Goal: Task Accomplishment & Management: Manage account settings

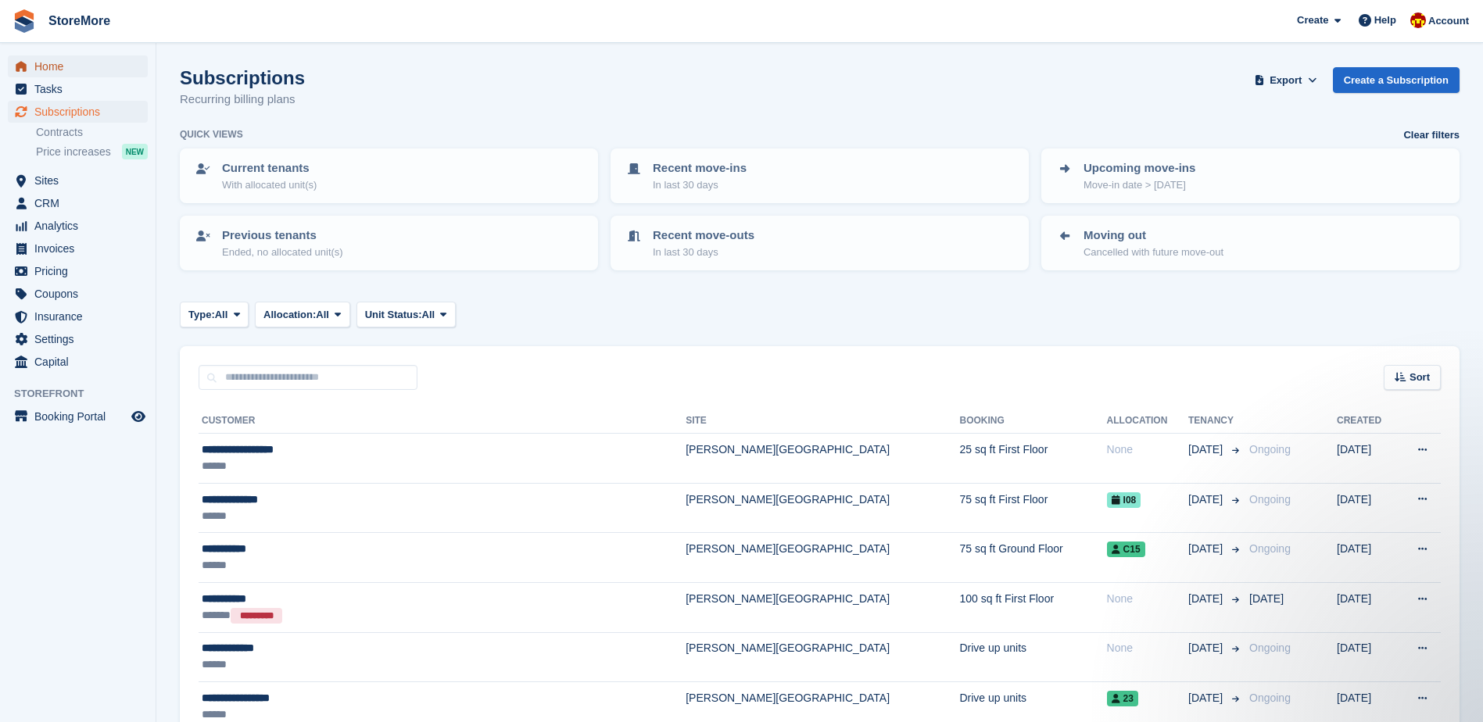
click at [81, 67] on span "Home" at bounding box center [81, 67] width 94 height 22
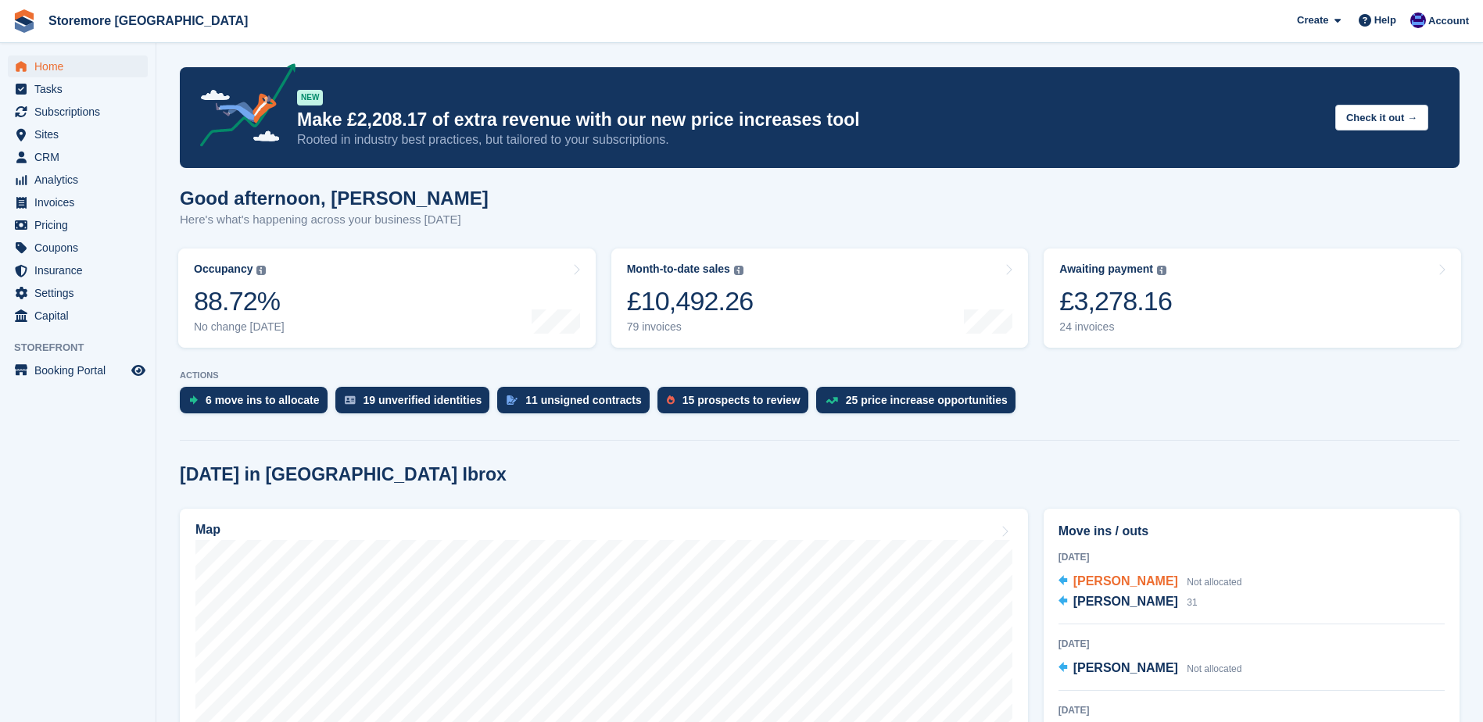
click at [1152, 586] on span "[PERSON_NAME]" at bounding box center [1125, 581] width 105 height 13
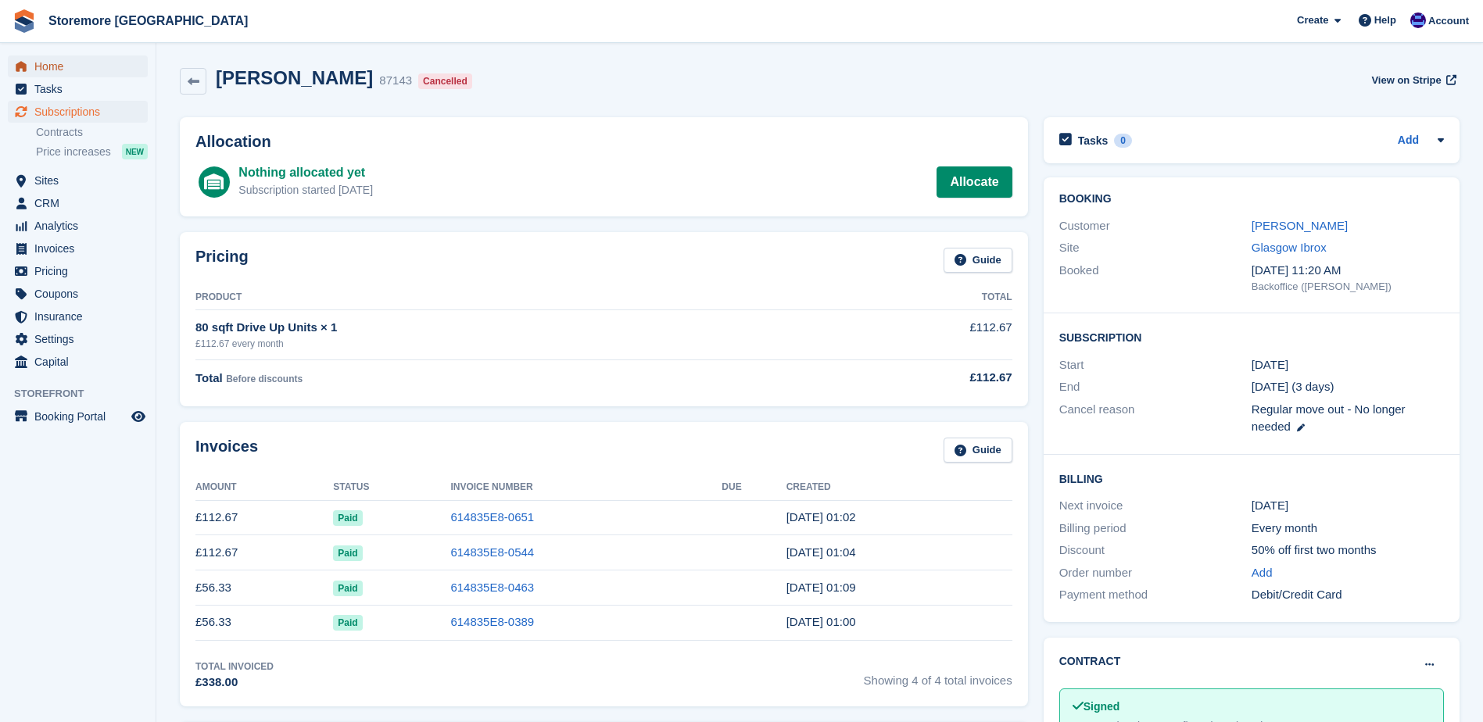
click at [70, 59] on span "Home" at bounding box center [81, 67] width 94 height 22
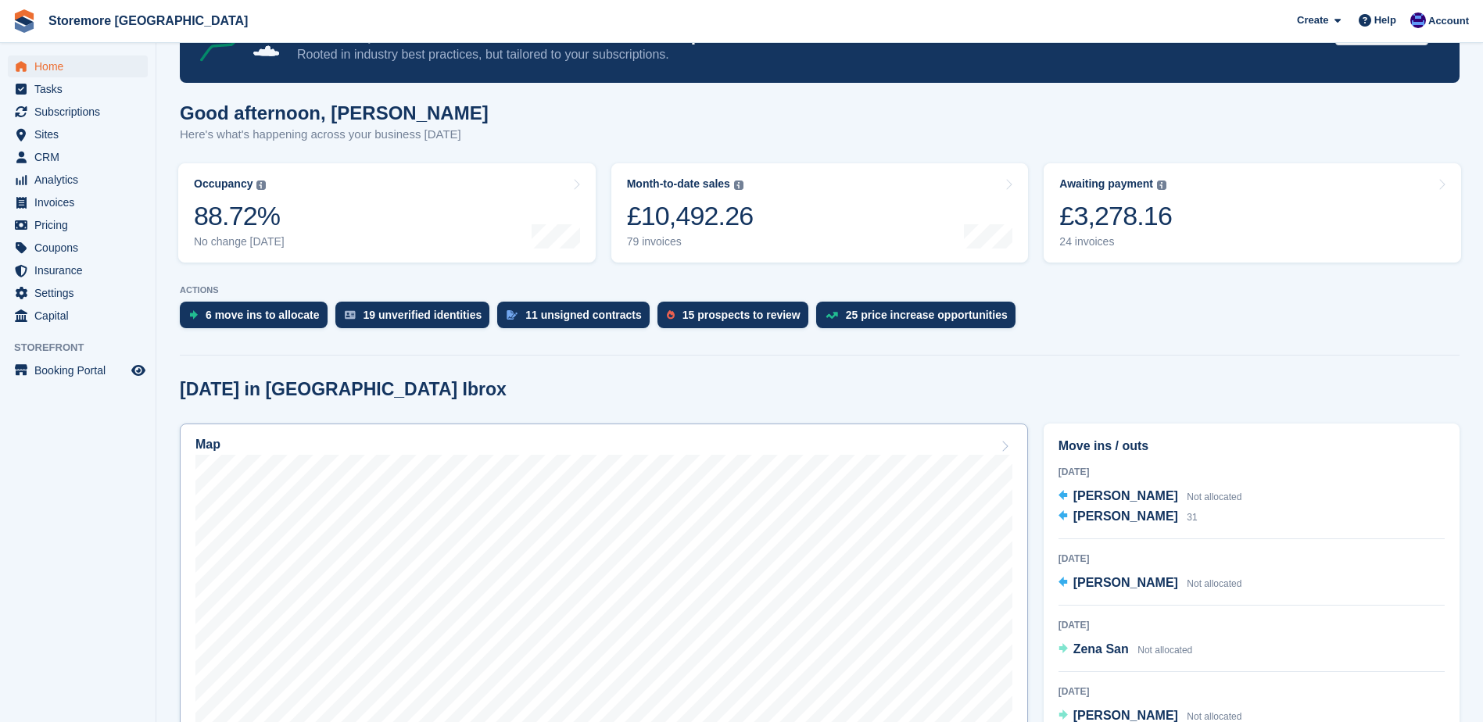
scroll to position [235, 0]
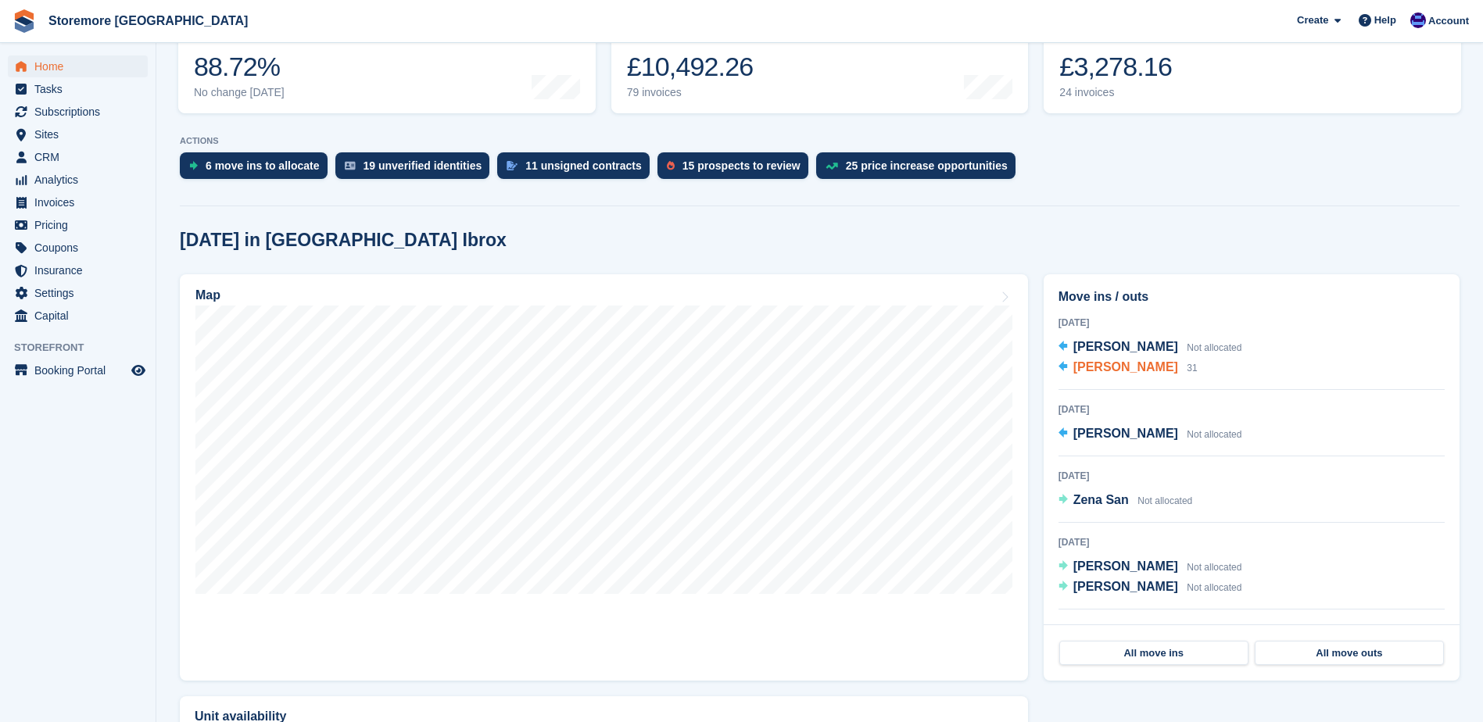
click at [1140, 367] on span "[PERSON_NAME]" at bounding box center [1125, 366] width 105 height 13
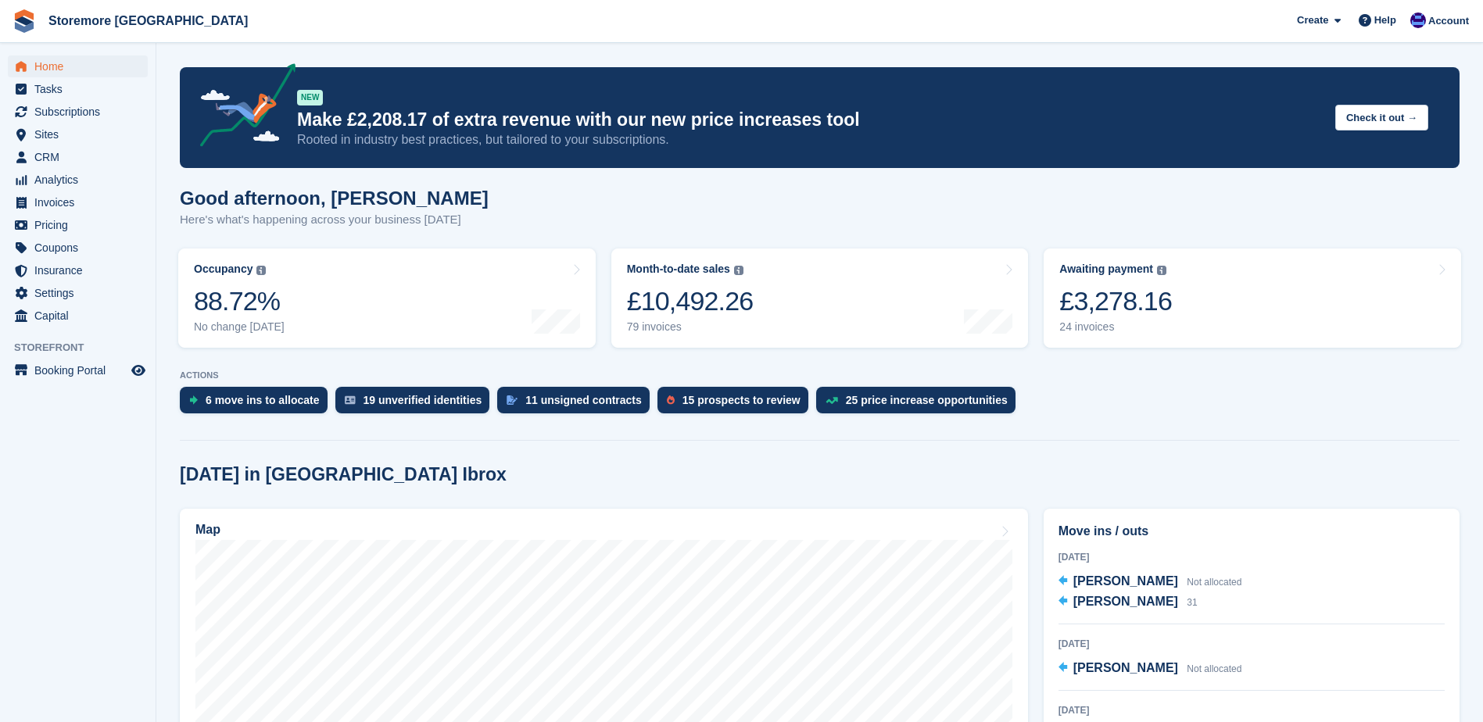
scroll to position [235, 0]
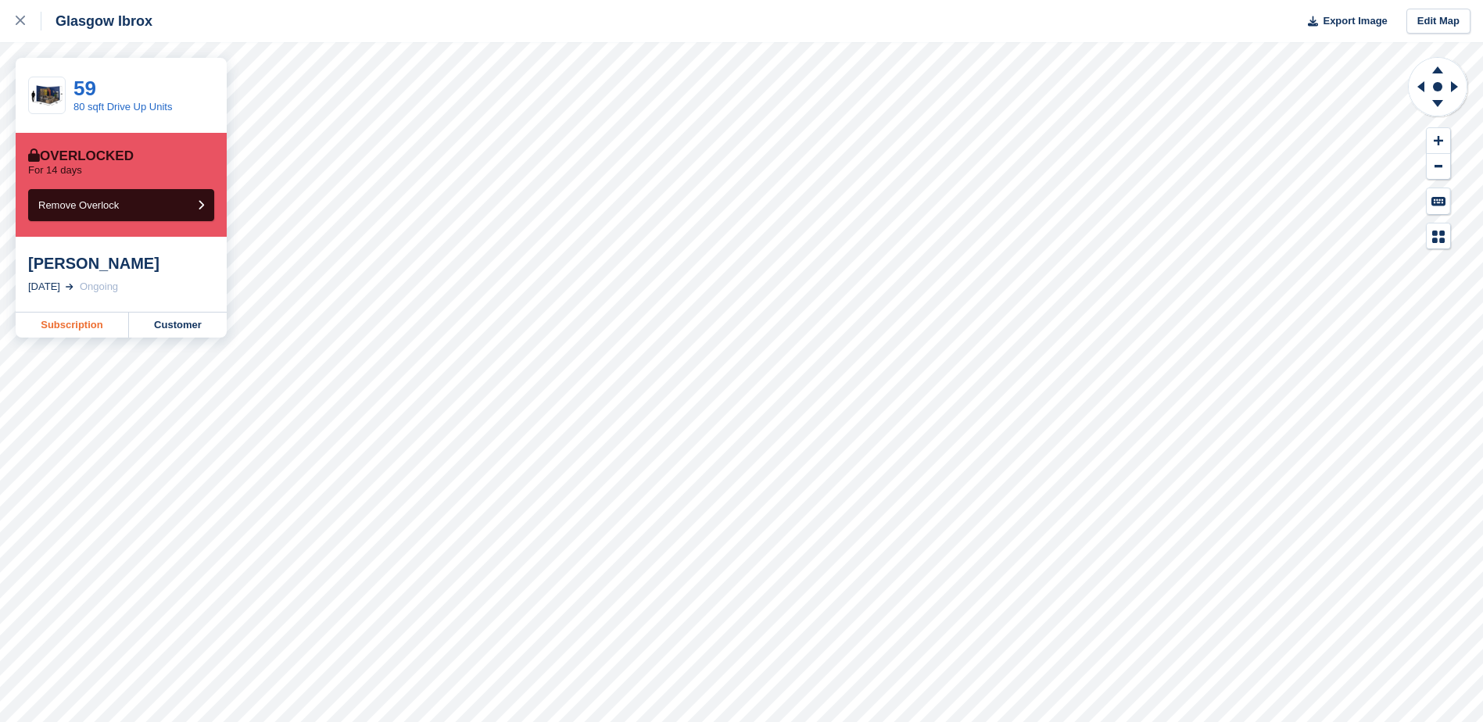
click at [99, 321] on link "Subscription" at bounding box center [72, 325] width 113 height 25
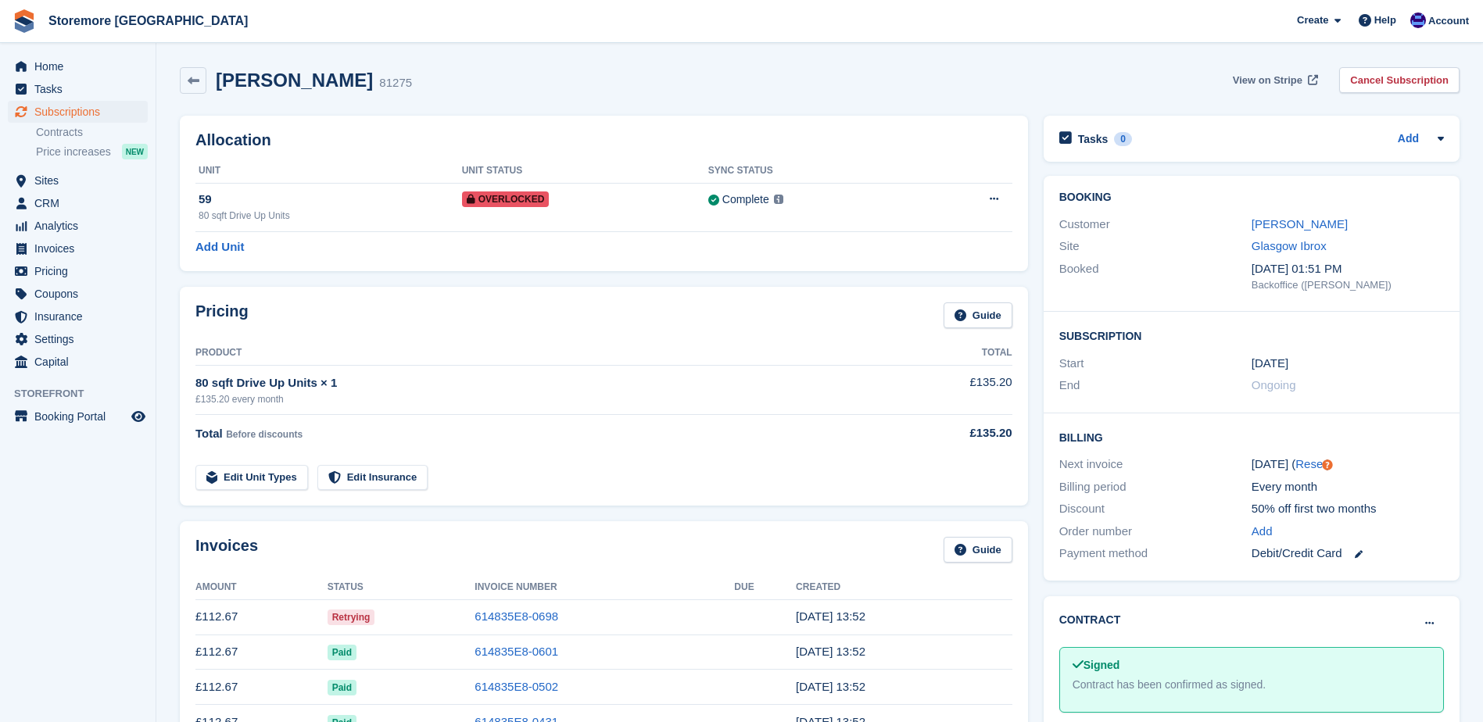
click at [1275, 78] on span "View on Stripe" at bounding box center [1268, 81] width 70 height 16
